Goal: Entertainment & Leisure: Consume media (video, audio)

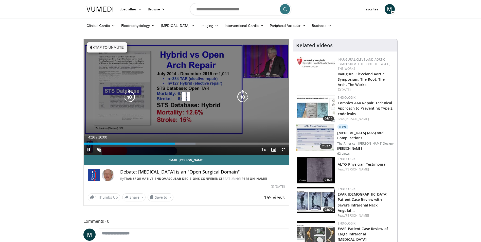
click at [90, 47] on icon "Video Player" at bounding box center [92, 47] width 5 height 5
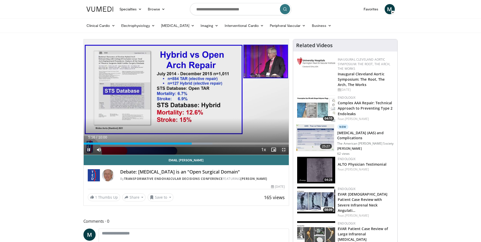
click at [284, 149] on span "Video Player" at bounding box center [284, 150] width 10 height 10
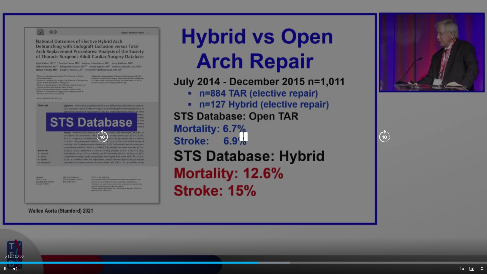
click at [447, 186] on div "10 seconds Tap to unmute" at bounding box center [243, 137] width 487 height 274
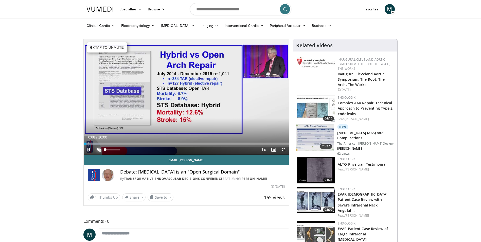
click at [98, 148] on span "Video Player" at bounding box center [99, 150] width 10 height 10
click at [87, 144] on div "Progress Bar" at bounding box center [87, 144] width 1 height 2
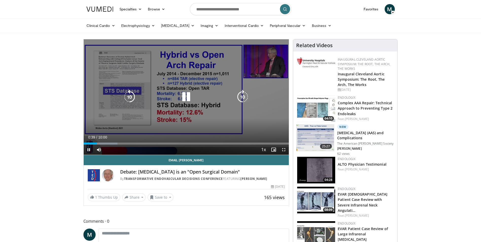
click at [185, 96] on icon "Video Player" at bounding box center [186, 97] width 14 height 14
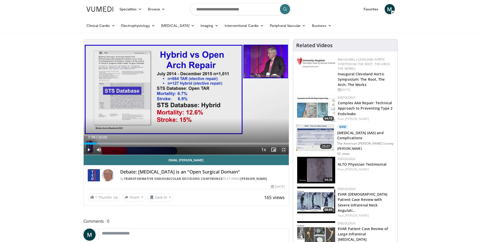
drag, startPoint x: 284, startPoint y: 150, endPoint x: 285, endPoint y: 169, distance: 18.8
click at [284, 150] on span "Video Player" at bounding box center [284, 150] width 10 height 10
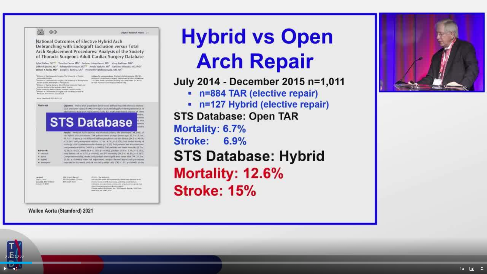
click at [7, 242] on span "Video Player" at bounding box center [5, 269] width 10 height 10
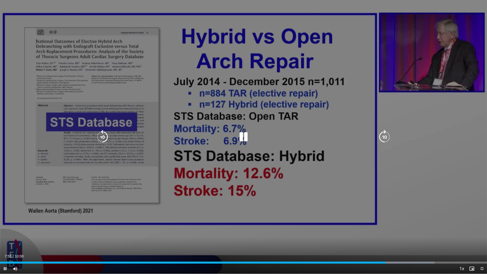
click at [246, 136] on icon "Video Player" at bounding box center [244, 137] width 14 height 14
click at [430, 129] on div "10 seconds Tap to unmute" at bounding box center [243, 137] width 487 height 274
click at [484, 242] on span "Video Player" at bounding box center [482, 269] width 10 height 10
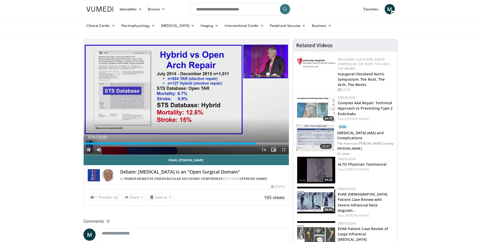
click at [89, 149] on span "Video Player" at bounding box center [89, 150] width 10 height 10
